Goal: Book appointment/travel/reservation

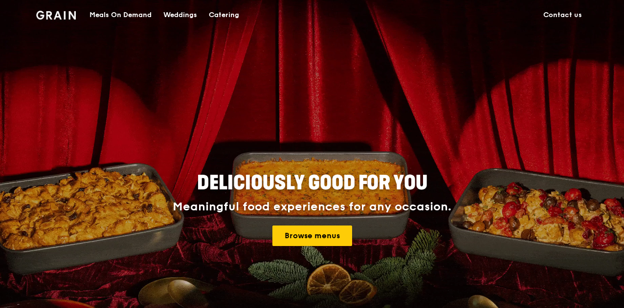
click at [224, 16] on div "Catering" at bounding box center [224, 14] width 30 height 29
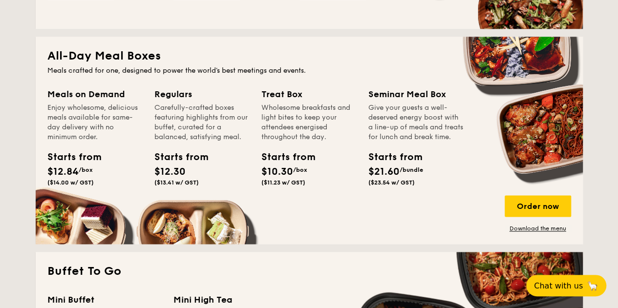
scroll to position [636, 0]
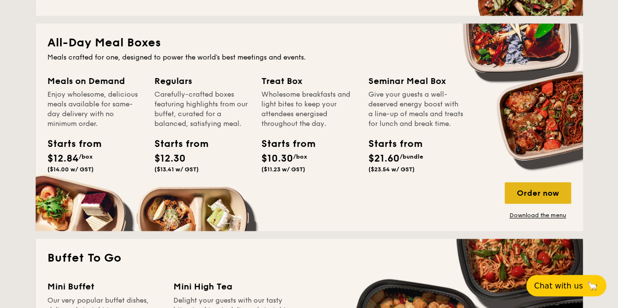
click at [537, 191] on div "Order now" at bounding box center [538, 193] width 66 height 22
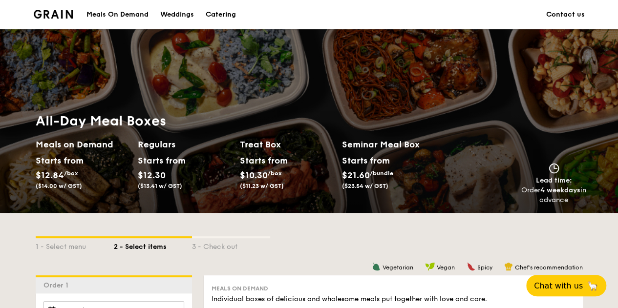
scroll to position [1704, 0]
